Goal: Information Seeking & Learning: Learn about a topic

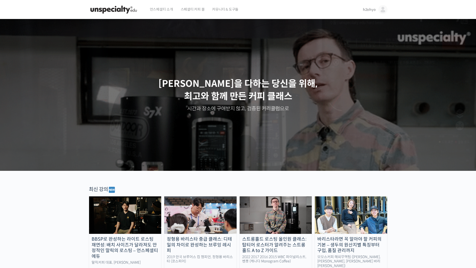
click at [370, 8] on span "h2ohyo" at bounding box center [369, 9] width 13 height 5
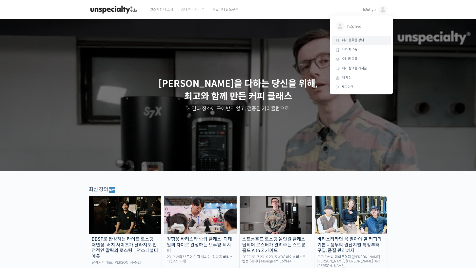
click at [362, 40] on span "내가 등록한 강의" at bounding box center [353, 40] width 22 height 4
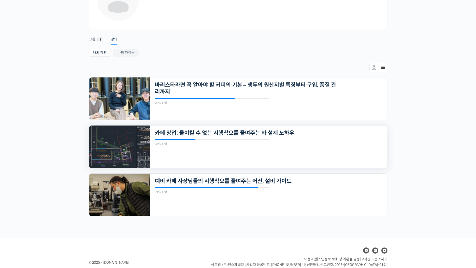
scroll to position [71, 0]
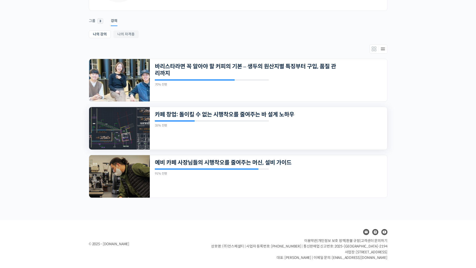
click at [133, 132] on img at bounding box center [119, 128] width 61 height 43
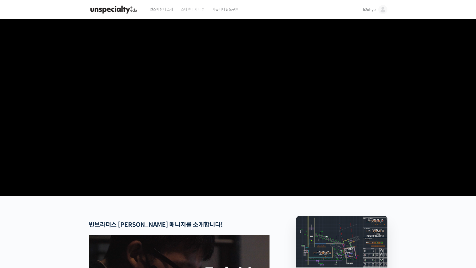
click at [399, 50] on section at bounding box center [238, 107] width 476 height 177
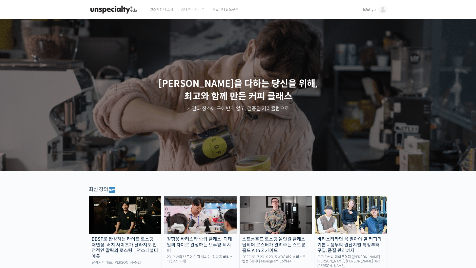
drag, startPoint x: 299, startPoint y: 233, endPoint x: 90, endPoint y: 1, distance: 311.7
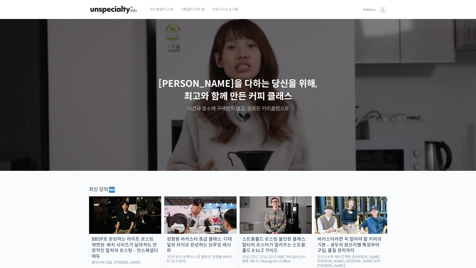
click at [370, 9] on span "h2ohyo" at bounding box center [369, 9] width 13 height 5
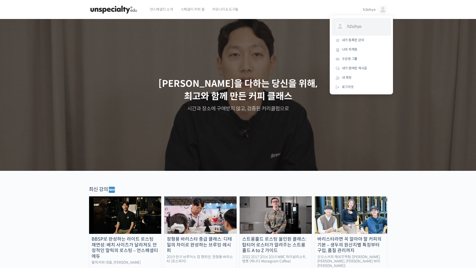
click at [357, 24] on span "h2ohyo" at bounding box center [366, 27] width 37 height 10
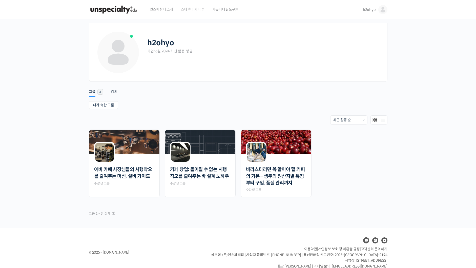
scroll to position [8, 0]
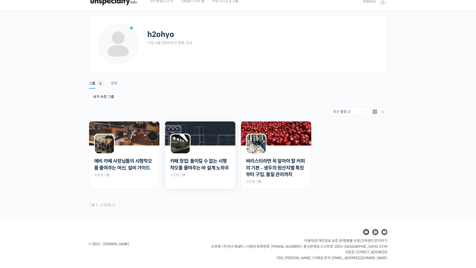
click at [188, 143] on img at bounding box center [180, 143] width 19 height 19
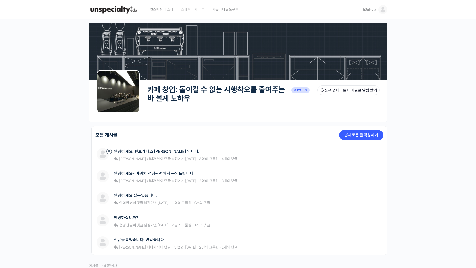
click at [192, 47] on img at bounding box center [238, 51] width 298 height 69
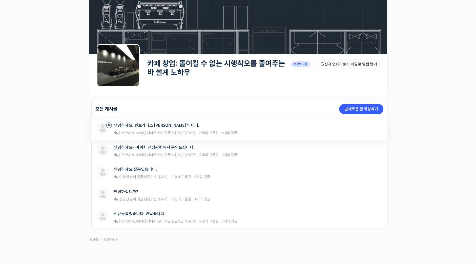
scroll to position [61, 0]
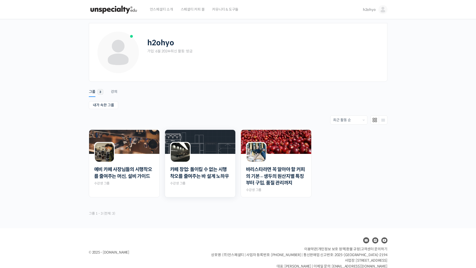
click at [183, 150] on img at bounding box center [180, 152] width 19 height 19
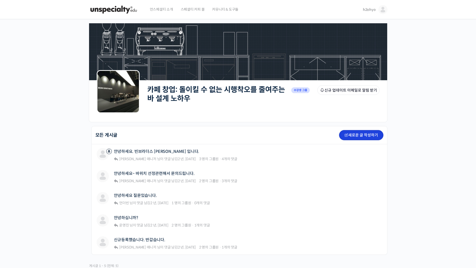
click at [353, 131] on link "새로운 글 작성하기" at bounding box center [361, 135] width 44 height 10
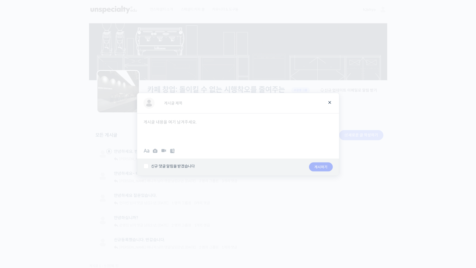
click at [441, 143] on div at bounding box center [238, 134] width 476 height 268
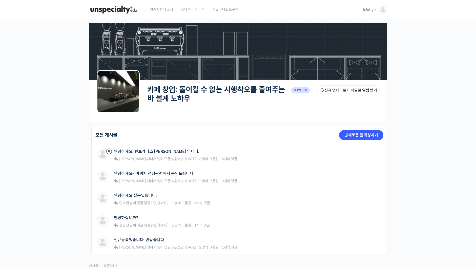
click at [140, 10] on div at bounding box center [117, 9] width 57 height 19
click at [117, 11] on img at bounding box center [114, 9] width 50 height 15
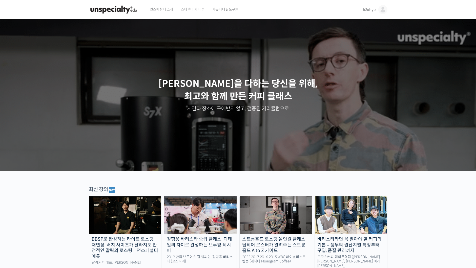
click at [369, 16] on link "h2ohyo" at bounding box center [375, 9] width 25 height 19
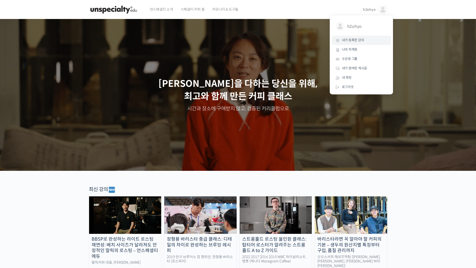
click at [354, 42] on span "내가 등록한 강의" at bounding box center [353, 40] width 22 height 4
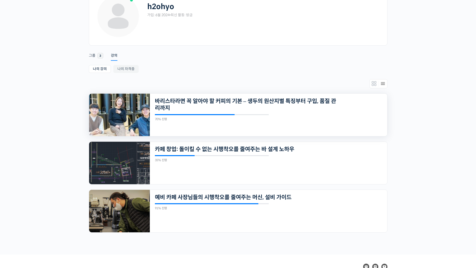
scroll to position [55, 0]
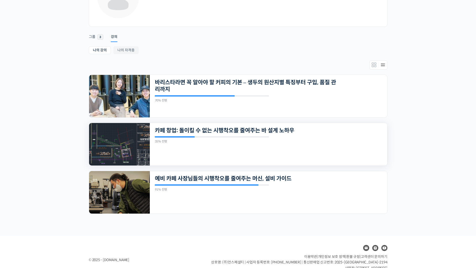
click at [122, 146] on img at bounding box center [119, 144] width 61 height 43
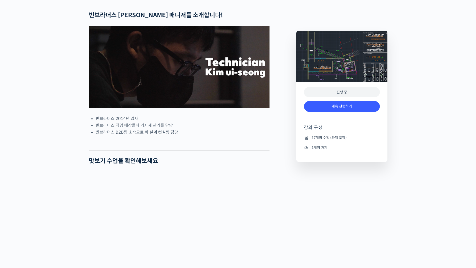
scroll to position [372, 0]
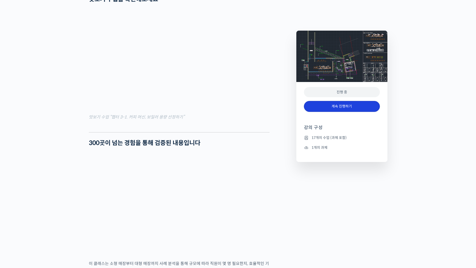
click at [331, 106] on link "계속 진행하기" at bounding box center [342, 106] width 76 height 11
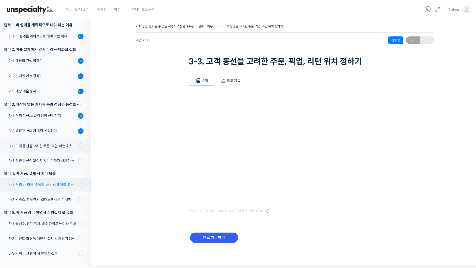
scroll to position [160, 0]
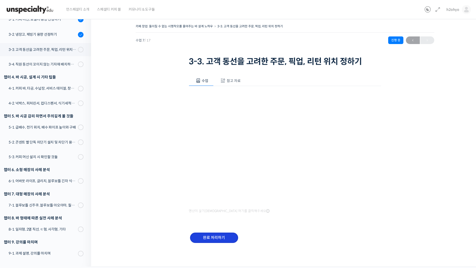
click at [230, 235] on input "완료 처리하기" at bounding box center [214, 238] width 48 height 10
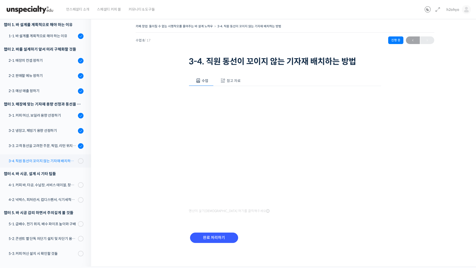
click at [66, 161] on div "3-4. 직원 동선이 꼬이지 않는 기자재 배치하는 방법" at bounding box center [43, 161] width 68 height 6
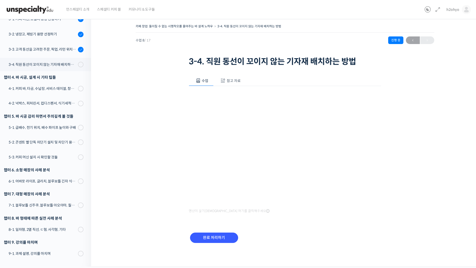
scroll to position [64, 0]
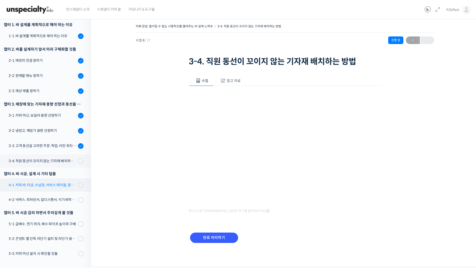
click at [63, 182] on div "4-1. 커피 바, 타공, 수납장, 서비스 테이블, 창고 및 직원 휴게실" at bounding box center [43, 185] width 68 height 6
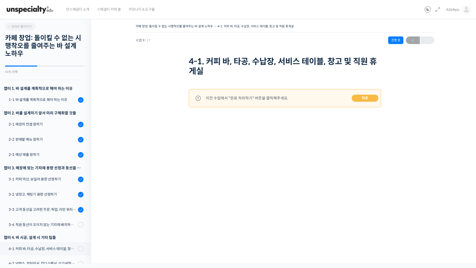
scroll to position [160, 0]
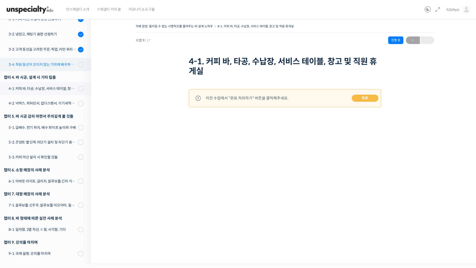
click at [70, 63] on div "3-4. 직원 동선이 꼬이지 않는 기자재 배치하는 방법" at bounding box center [43, 65] width 68 height 6
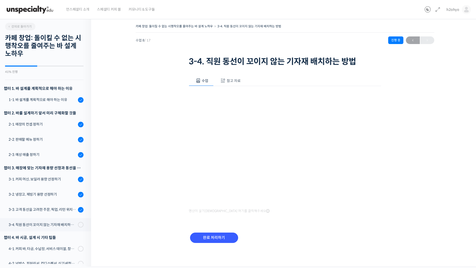
scroll to position [160, 0]
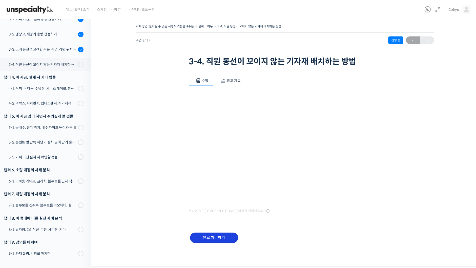
click at [208, 242] on input "완료 처리하기" at bounding box center [214, 238] width 48 height 10
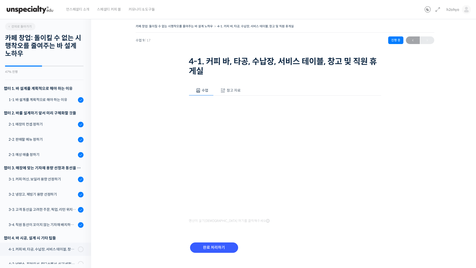
scroll to position [161, 0]
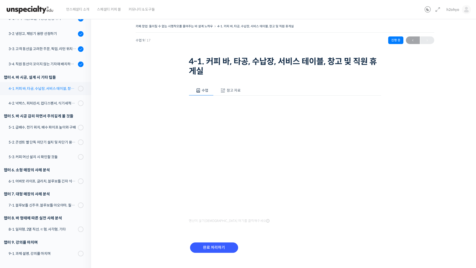
click at [48, 86] on div "4-1. 커피 바, 타공, 수납장, 서비스 테이블, 창고 및 직원 휴게실" at bounding box center [43, 89] width 68 height 6
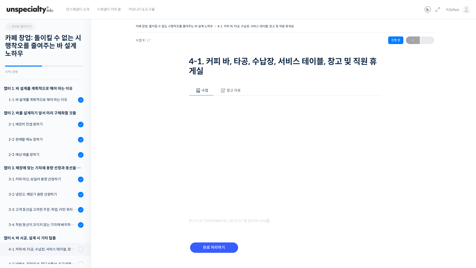
scroll to position [161, 0]
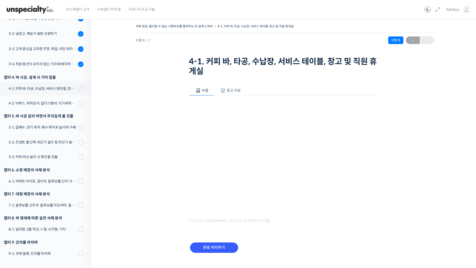
click at [166, 87] on div "카페 창업: 돌이킬 수 없는 시행착오를 줄여주는 바 설계 노하우 4-1. 커피 바, 타공, 수납장, 서비스 테이블, 창고 및 직원 휴게실 진행…" at bounding box center [285, 145] width 337 height 244
click at [44, 108] on link "4-2. 넉박스, 피처린서, 컵디스펜서, 식기세척기, 쇼케이스" at bounding box center [44, 103] width 94 height 13
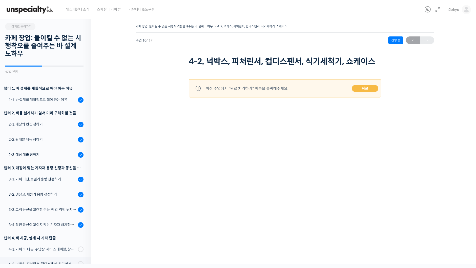
scroll to position [161, 0]
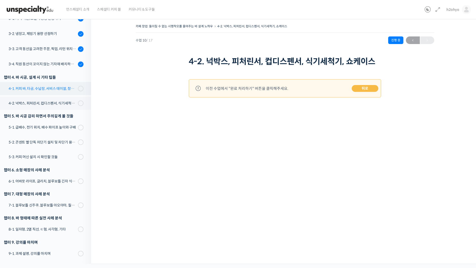
click at [37, 88] on div "4-1. 커피 바, 타공, 수납장, 서비스 테이블, 창고 및 직원 휴게실" at bounding box center [43, 89] width 68 height 6
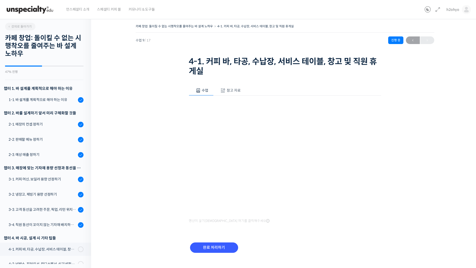
scroll to position [161, 0]
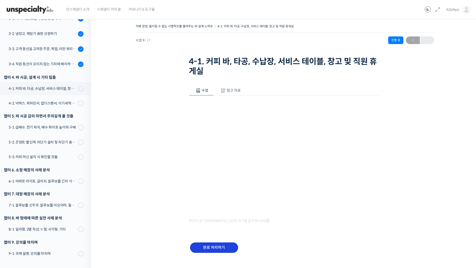
click at [218, 248] on input "완료 처리하기" at bounding box center [214, 248] width 48 height 10
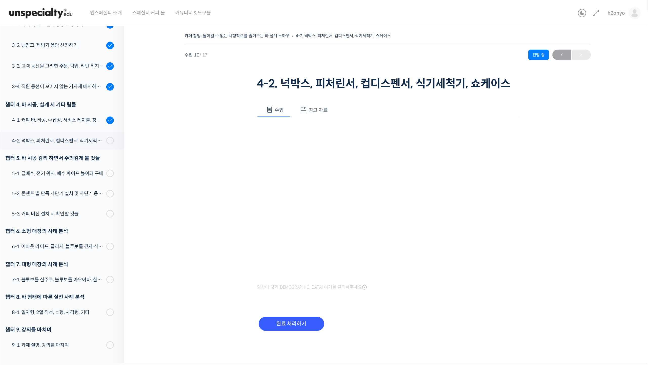
scroll to position [65, 0]
